Goal: Task Accomplishment & Management: Complete application form

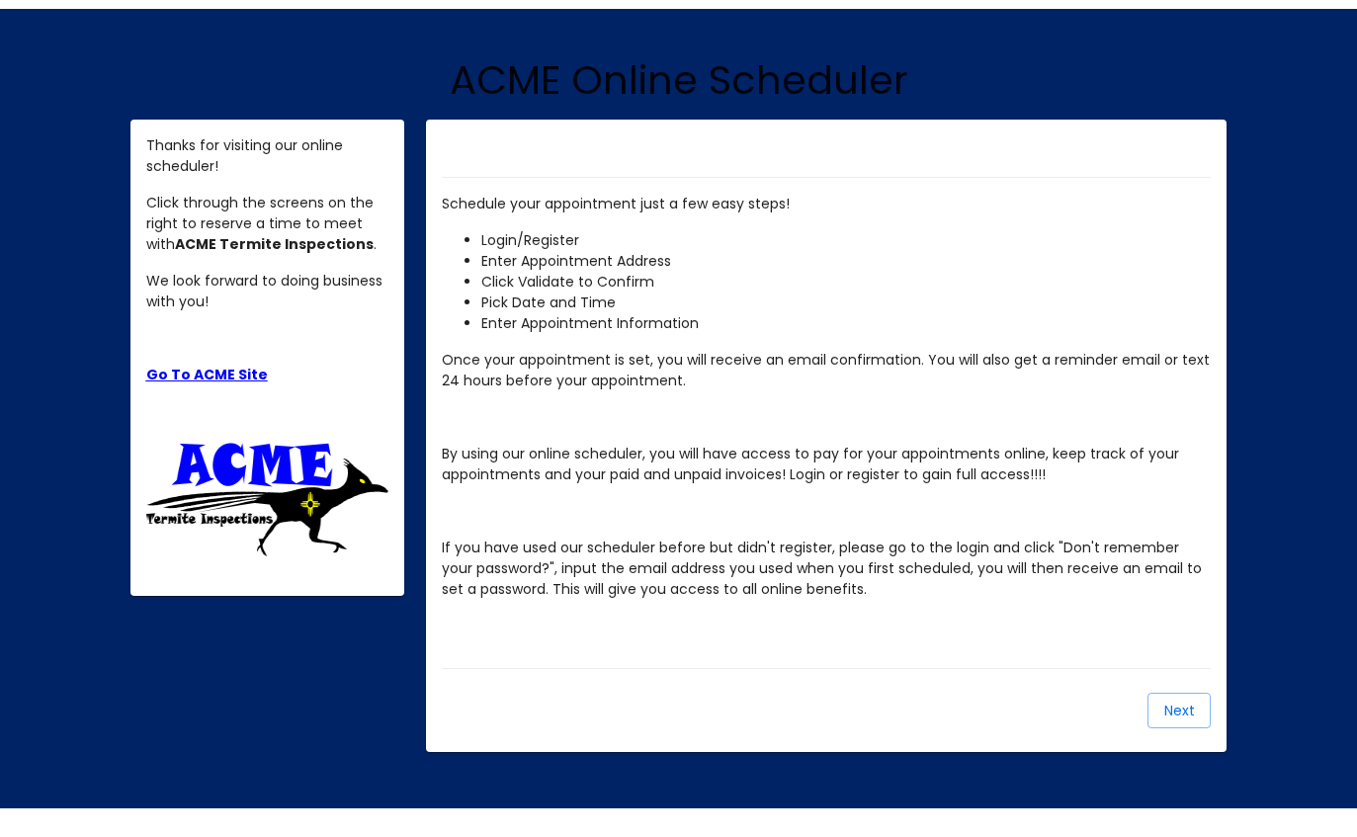
scroll to position [112, 0]
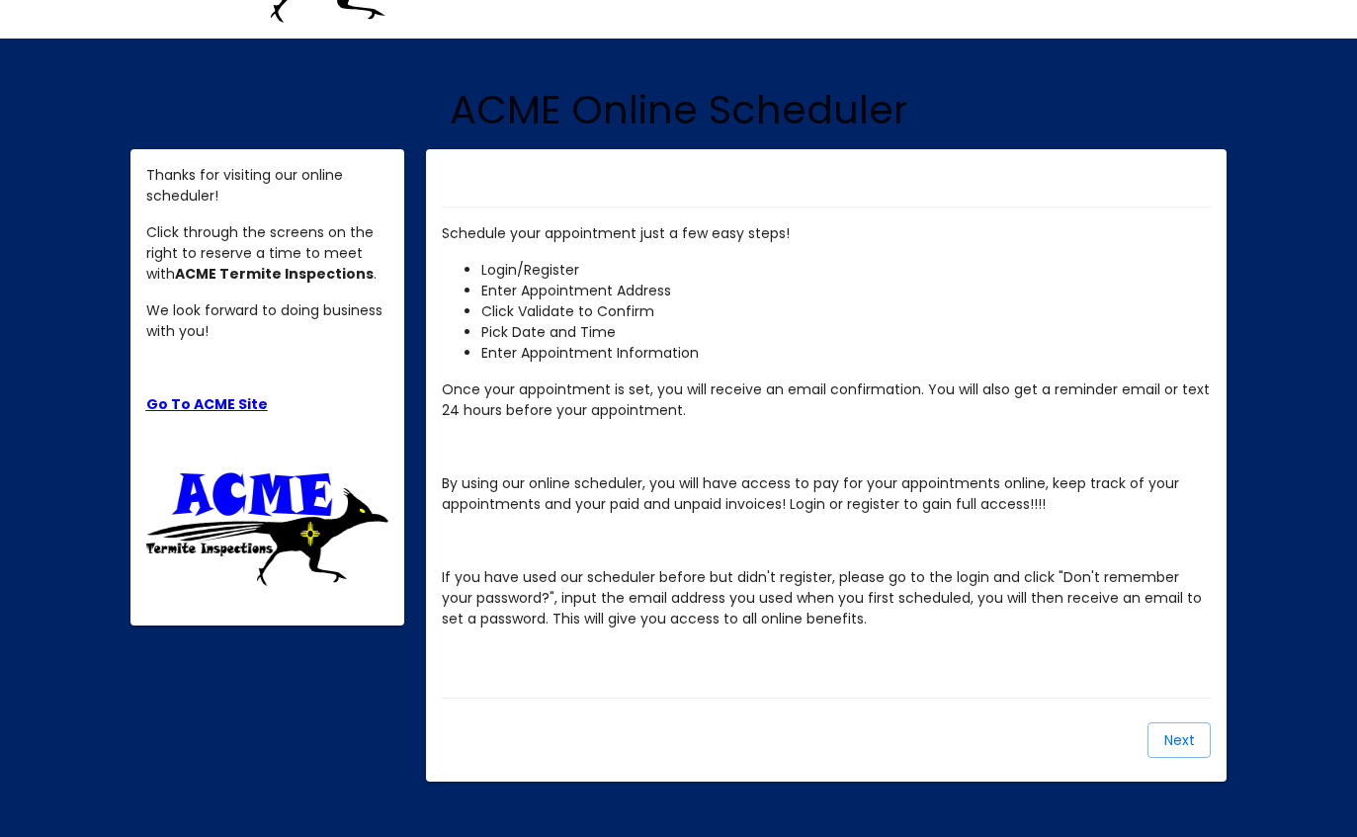
click at [1177, 756] on button "Next" at bounding box center [1178, 740] width 63 height 36
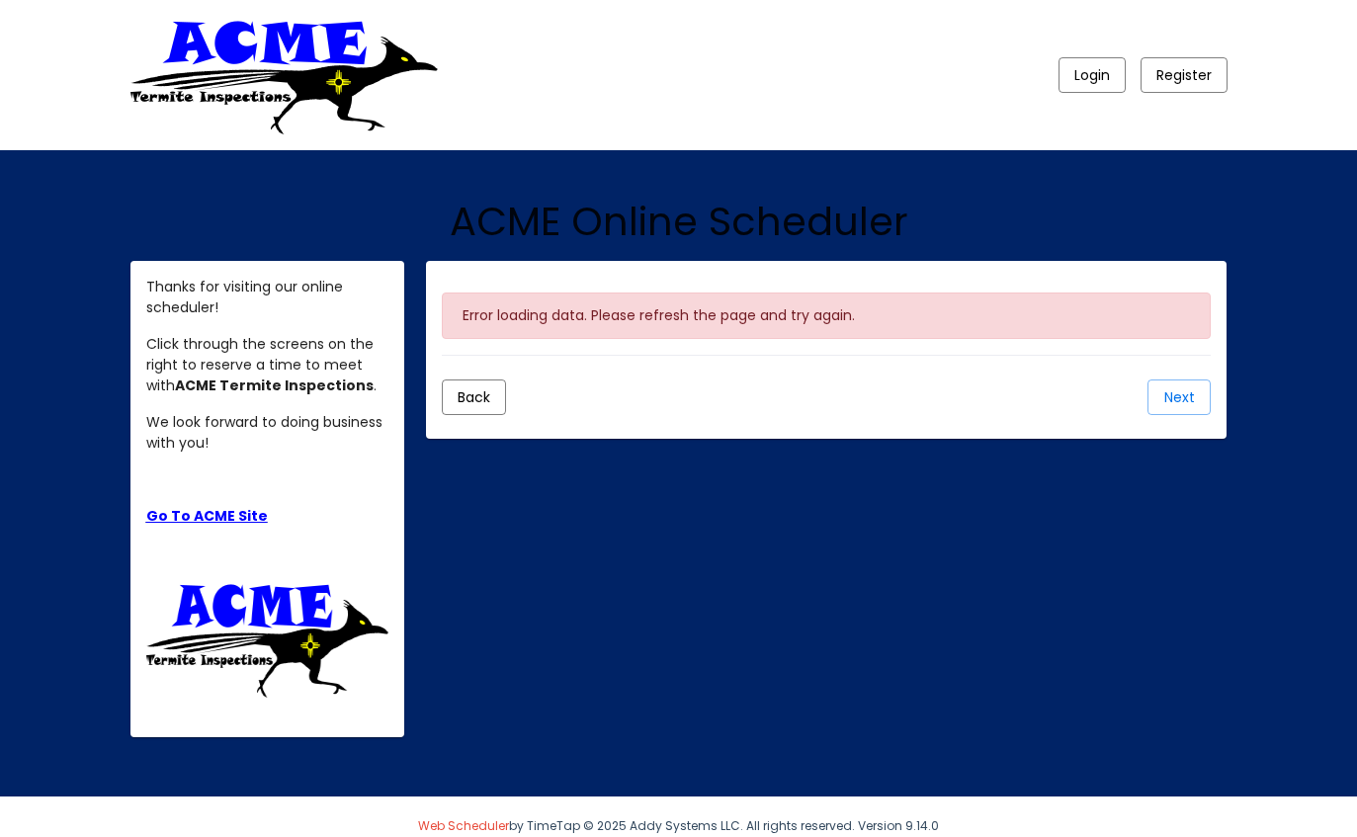
click at [1184, 419] on mat-card-actions "Back Next" at bounding box center [826, 396] width 769 height 51
click at [496, 406] on button "Back" at bounding box center [474, 397] width 64 height 36
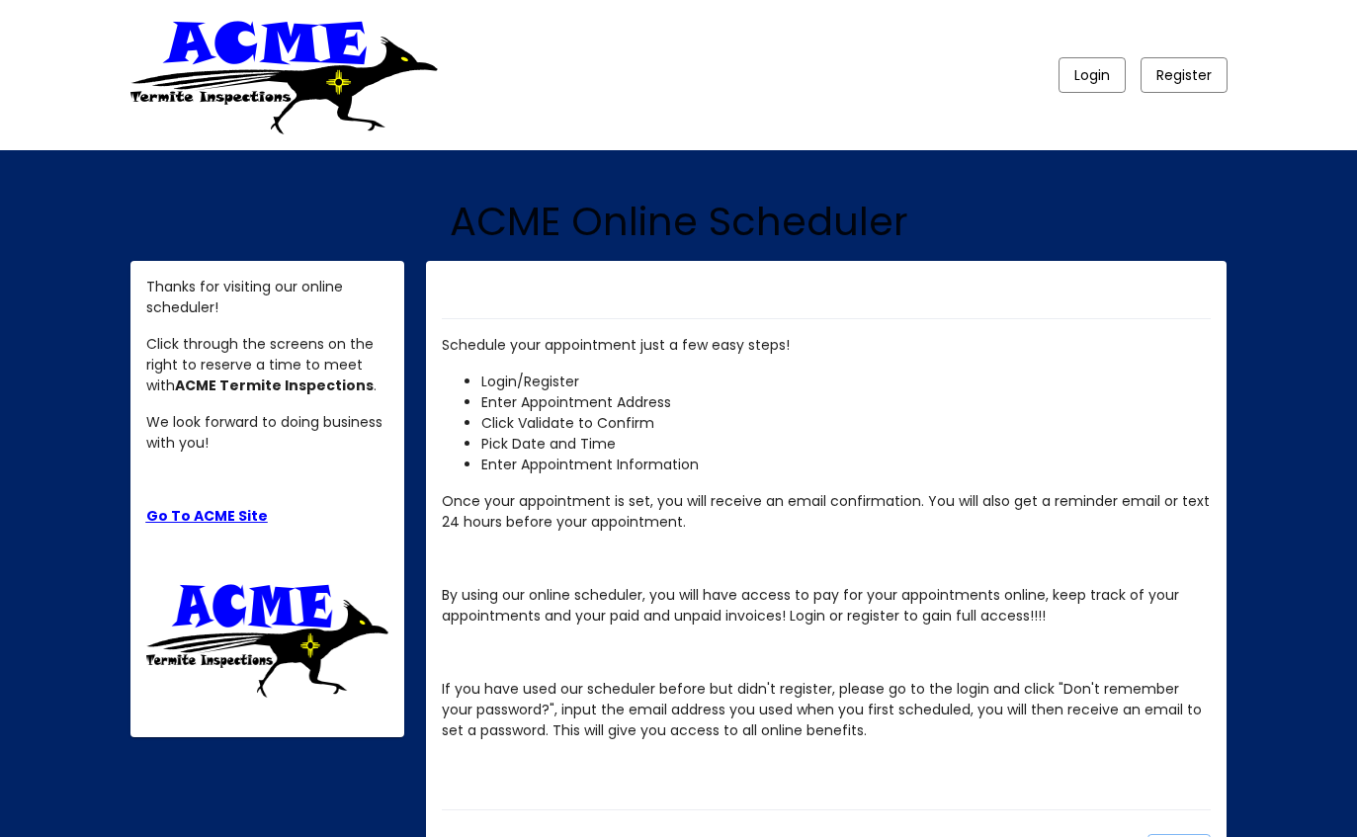
scroll to position [112, 0]
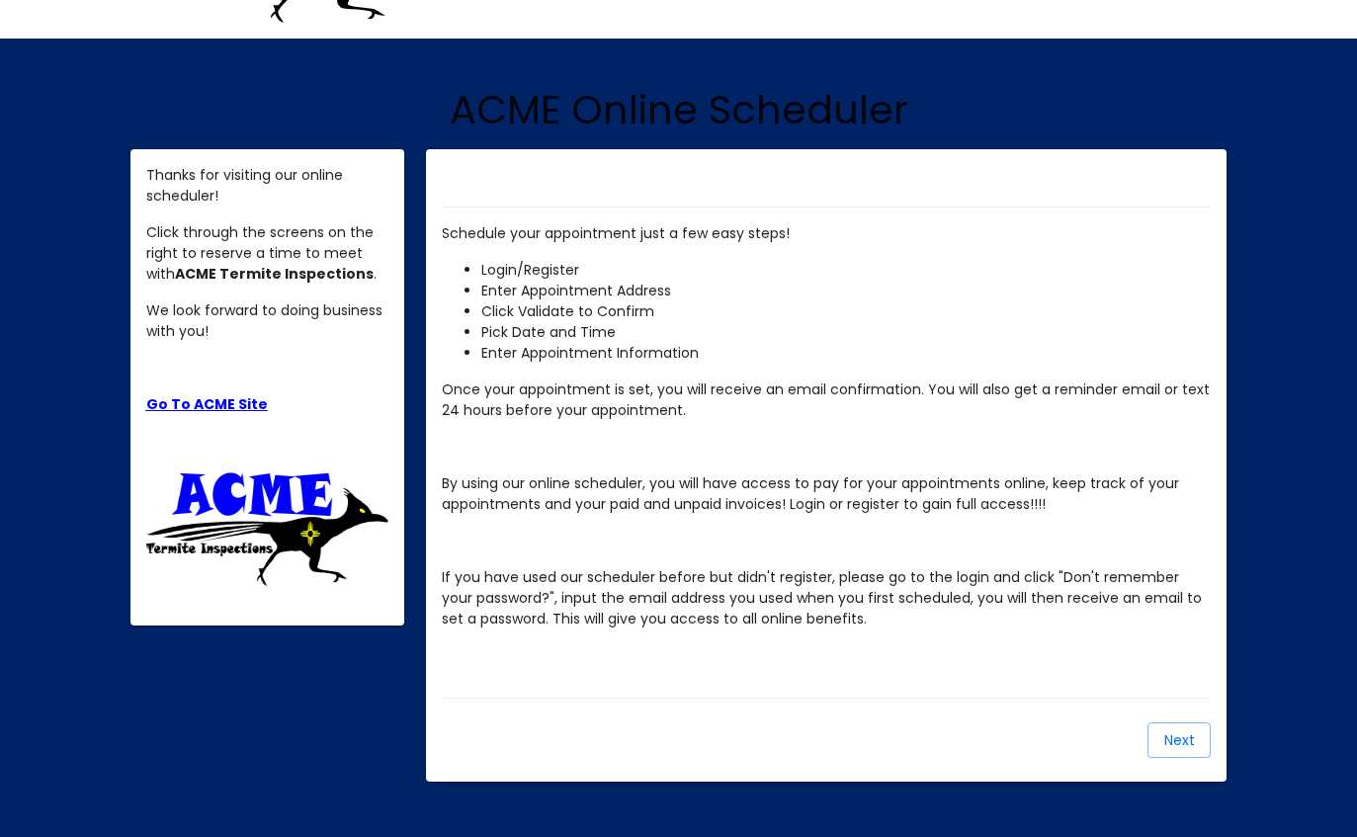
click at [217, 411] on link "Go To ACME Site" at bounding box center [207, 404] width 122 height 20
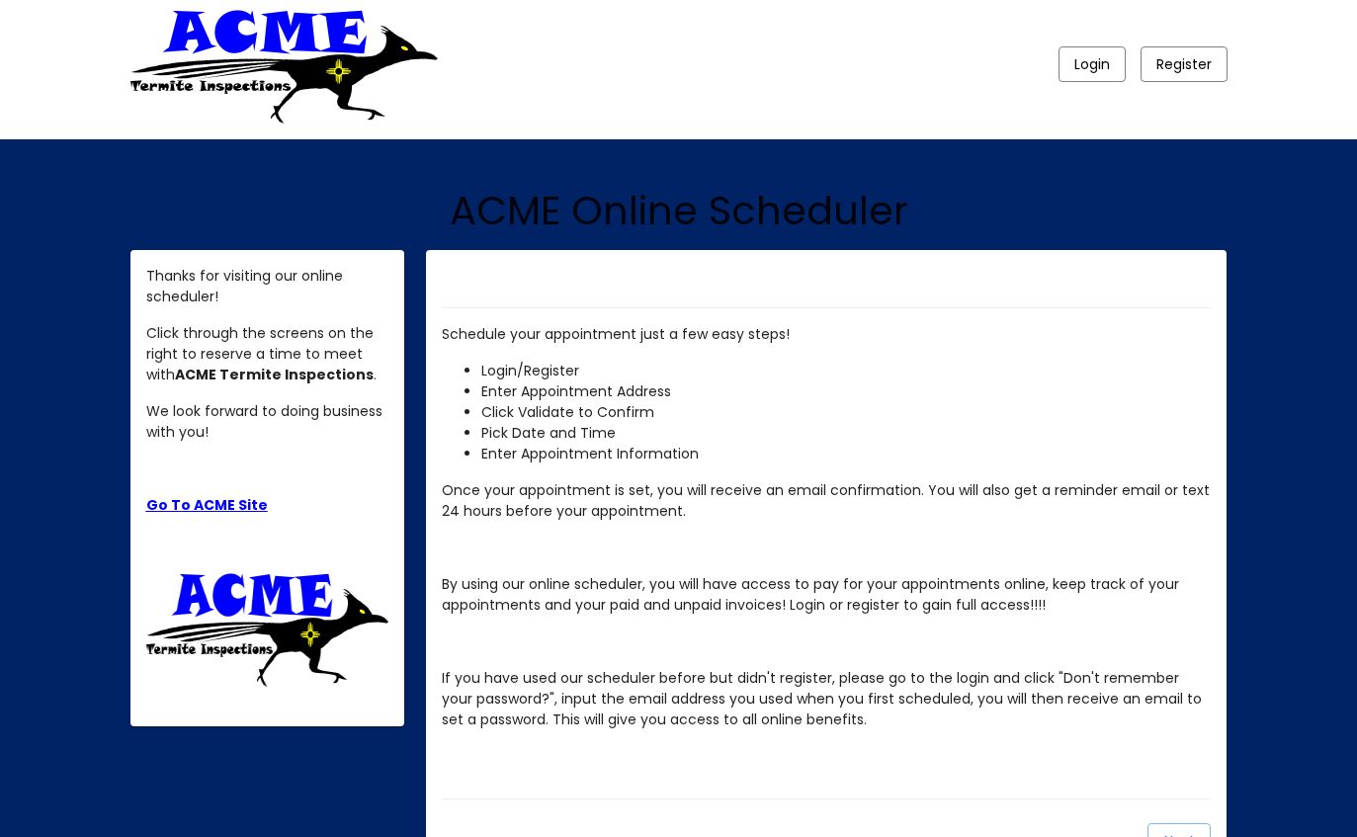
scroll to position [13, 0]
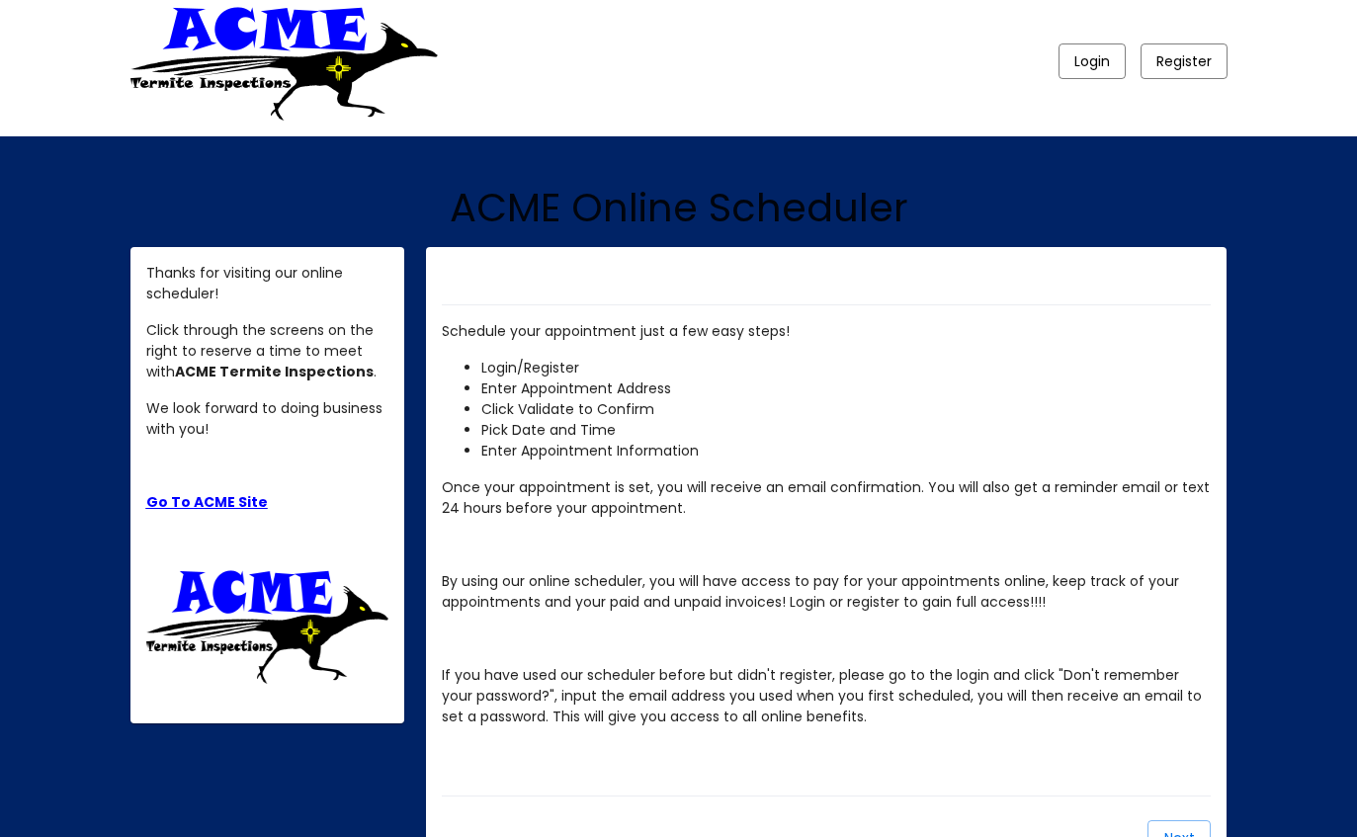
click at [662, 403] on li "Click Validate to Confirm" at bounding box center [845, 410] width 729 height 21
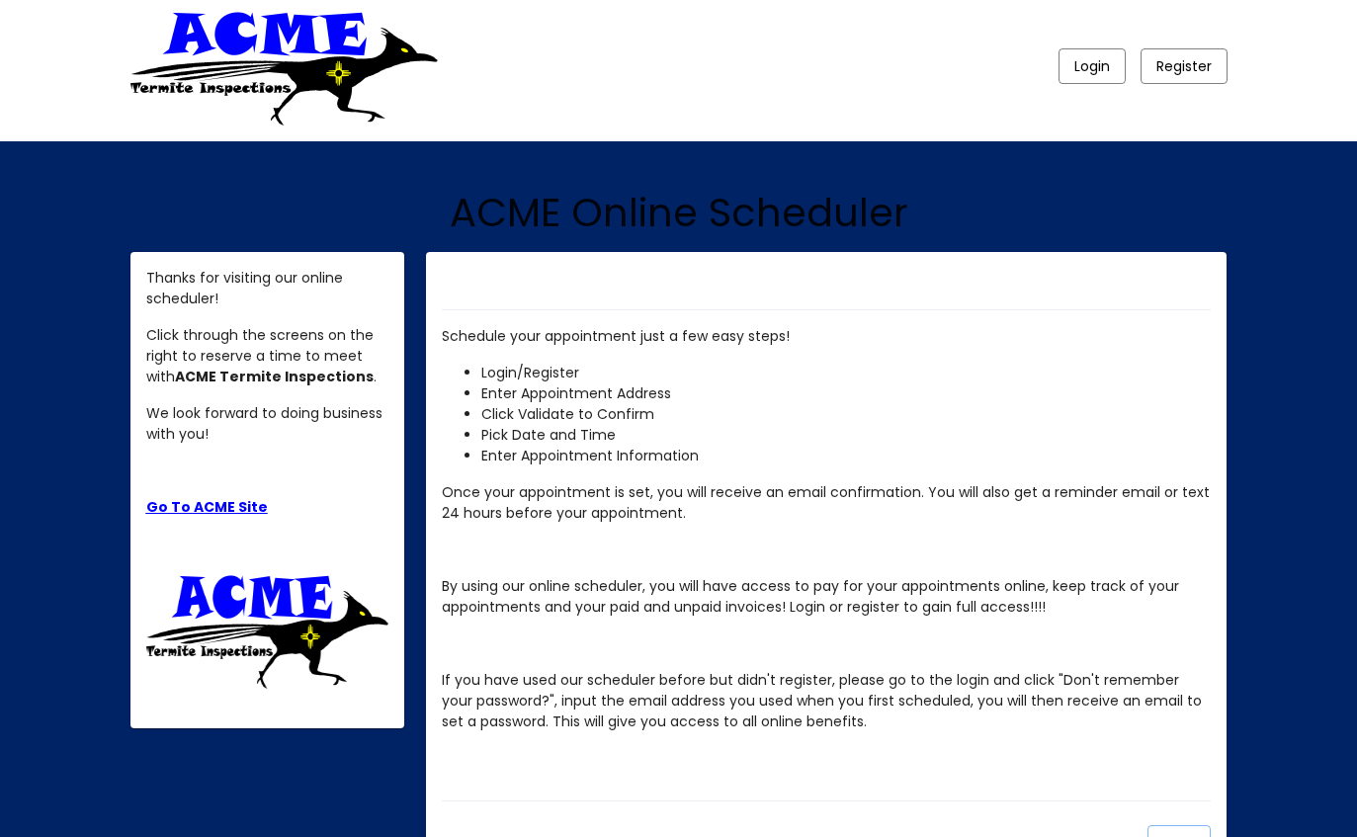
scroll to position [0, 0]
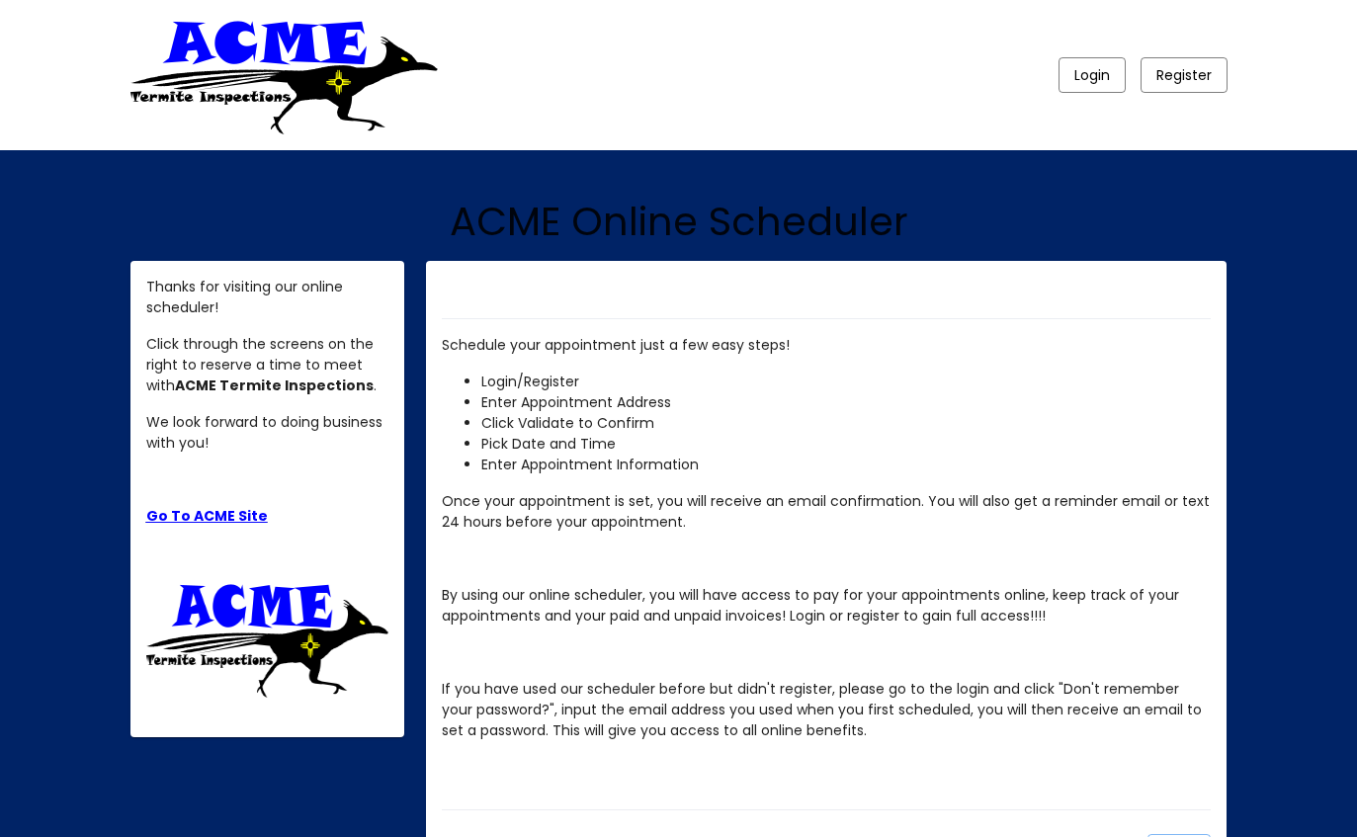
click at [314, 47] on img at bounding box center [283, 75] width 307 height 119
click at [219, 525] on link "Go To ACME Site" at bounding box center [207, 516] width 122 height 20
click at [1098, 92] on button "Login" at bounding box center [1091, 75] width 67 height 36
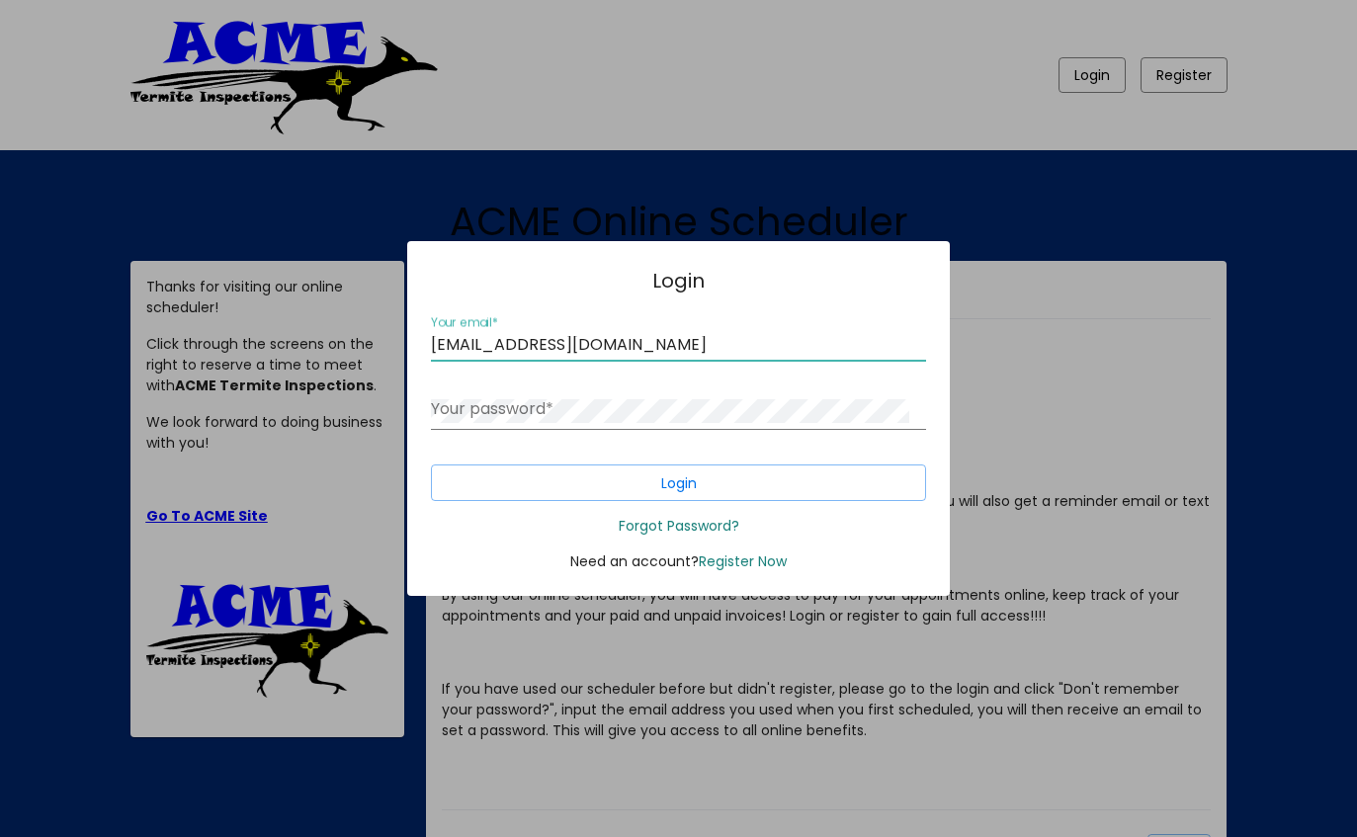
type input "ali.badergroup@gmail.com"
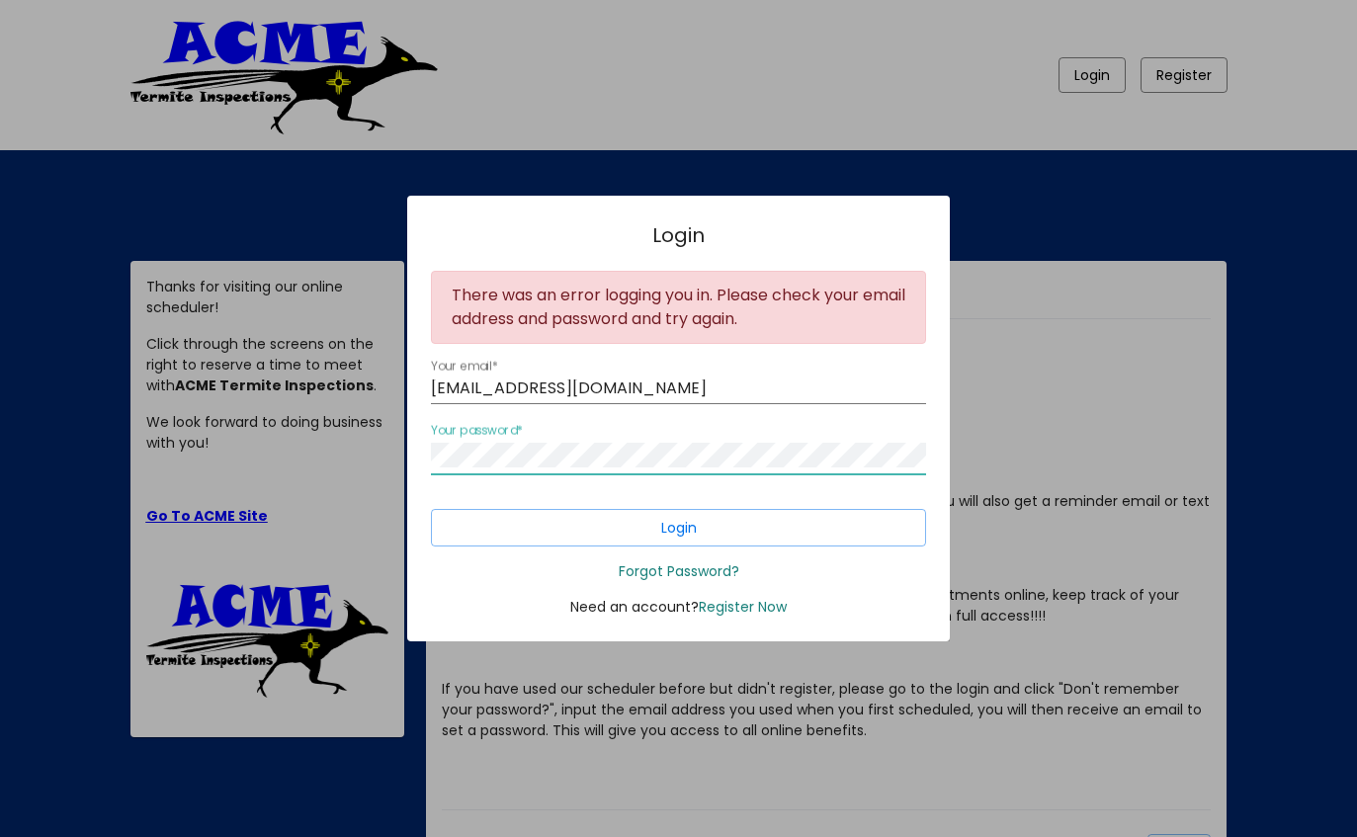
click at [765, 617] on link "Register Now" at bounding box center [743, 607] width 88 height 20
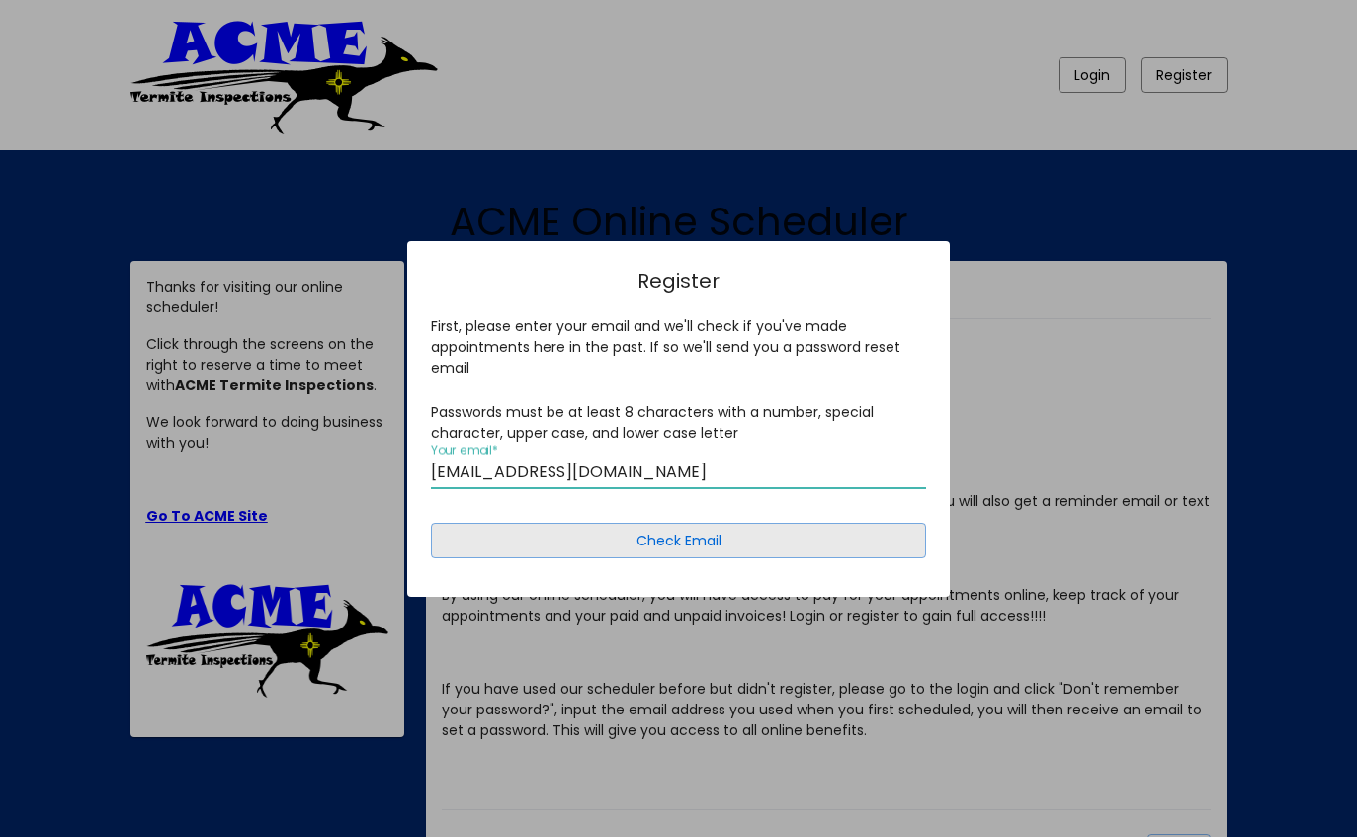
click at [722, 558] on button "Check Email" at bounding box center [678, 541] width 495 height 36
